Goal: Check status: Check status

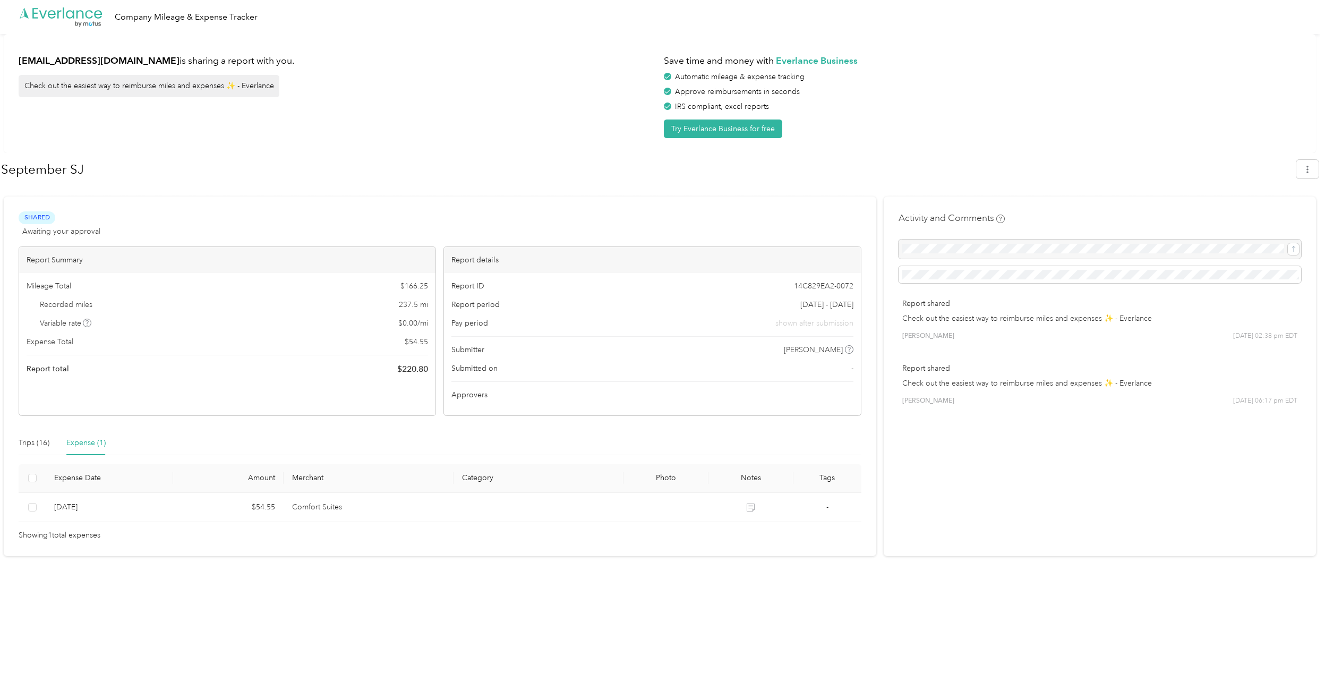
click at [59, 283] on span "Mileage Total" at bounding box center [49, 285] width 45 height 11
click at [1311, 170] on icon "button" at bounding box center [1307, 169] width 7 height 7
click at [1242, 139] on div "[EMAIL_ADDRESS][DOMAIN_NAME] is sharing a report with you. Check out the easies…" at bounding box center [660, 93] width 1312 height 119
click at [27, 445] on div "Trips (16)" at bounding box center [34, 443] width 31 height 12
